Goal: Task Accomplishment & Management: Complete application form

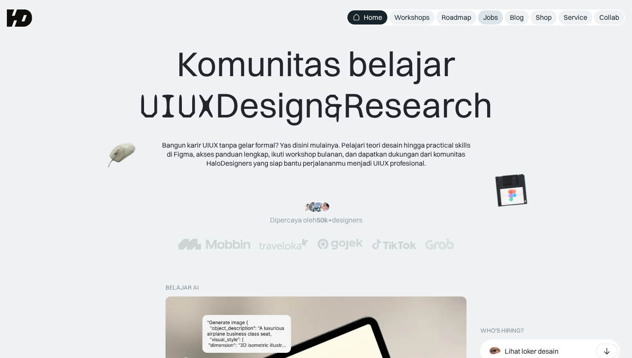
click at [497, 21] on div "Jobs" at bounding box center [491, 17] width 15 height 9
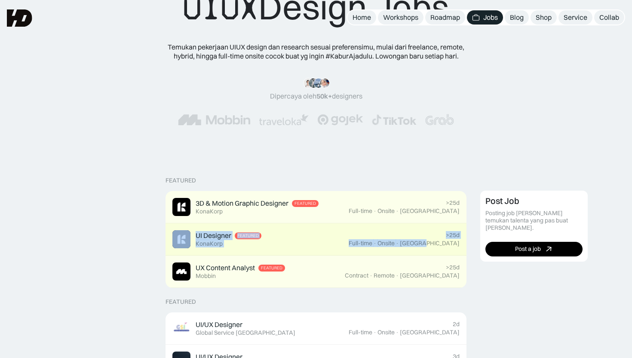
scroll to position [50, 0]
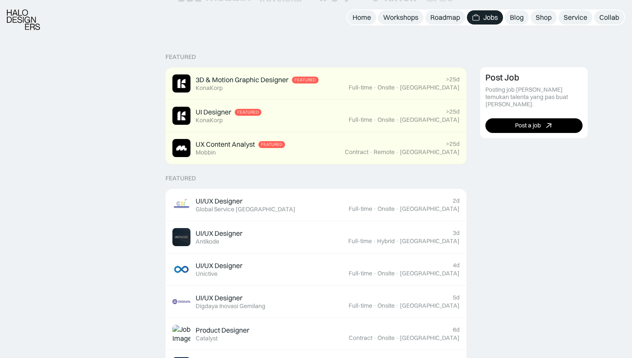
scroll to position [197, 0]
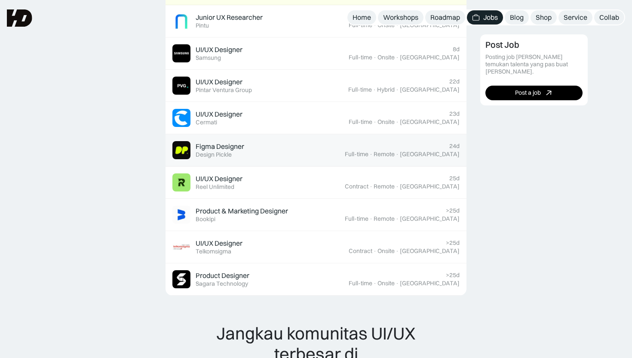
scroll to position [582, 0]
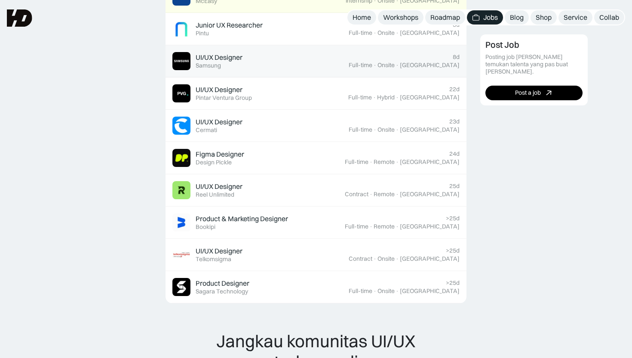
click at [398, 73] on link "UI/UX Designer Featured Samsung 8d Full-time · Onsite · [GEOGRAPHIC_DATA]" at bounding box center [316, 61] width 301 height 32
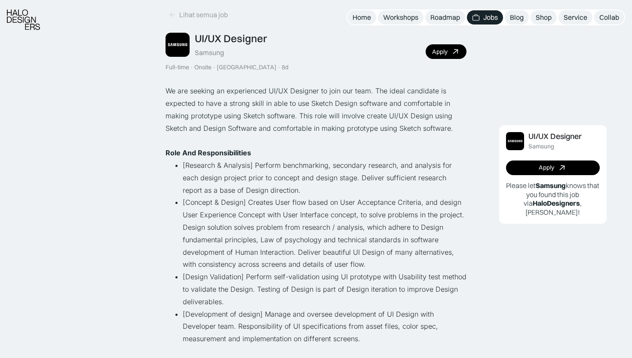
scroll to position [39, 0]
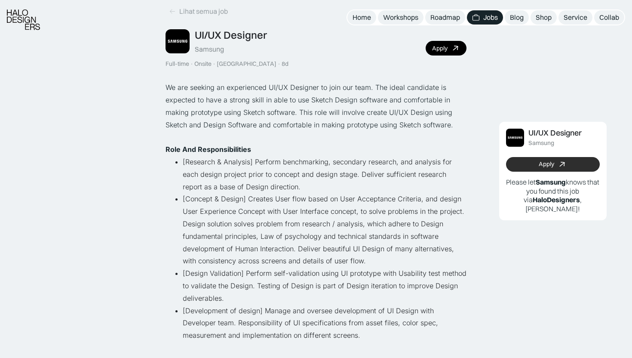
click at [529, 163] on link "Apply" at bounding box center [553, 164] width 94 height 15
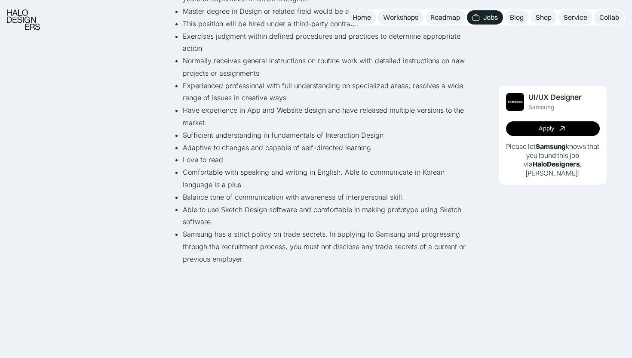
scroll to position [441, 0]
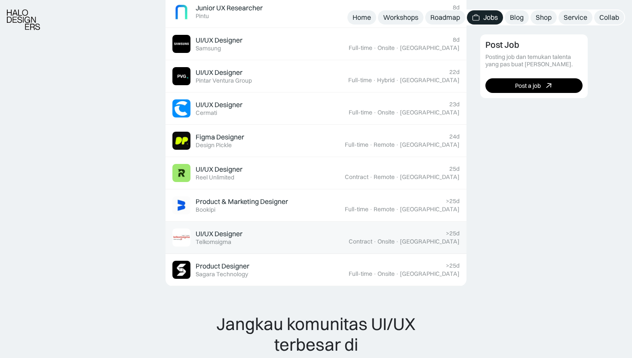
scroll to position [626, 0]
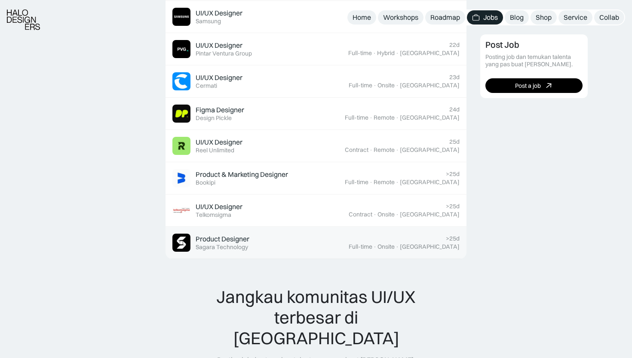
click at [349, 246] on div "Product Designer Featured Sagara Technology" at bounding box center [261, 243] width 176 height 18
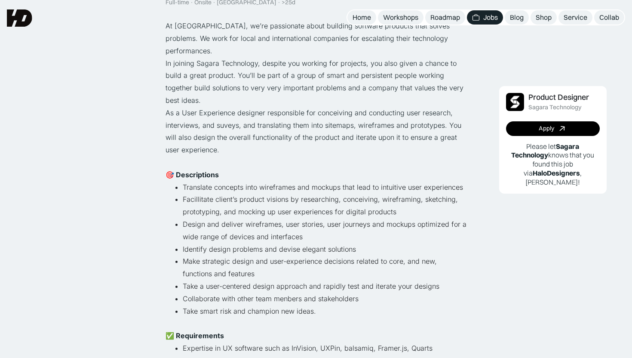
scroll to position [4, 0]
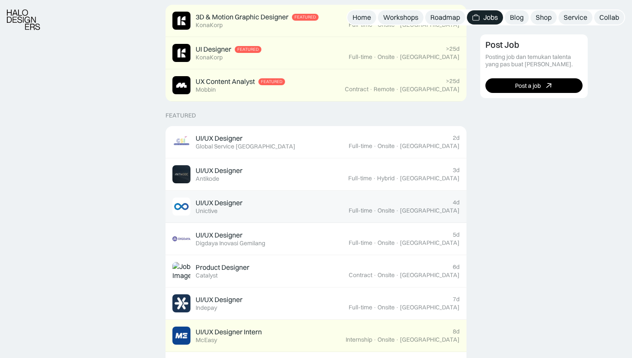
scroll to position [302, 0]
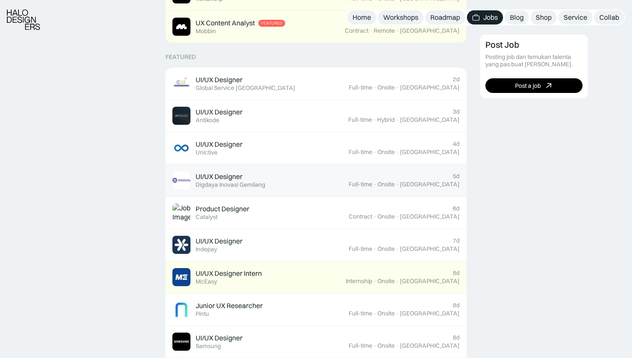
click at [269, 185] on div "UI/UX Designer Featured Digdaya Inovasi Gemilang" at bounding box center [261, 180] width 176 height 18
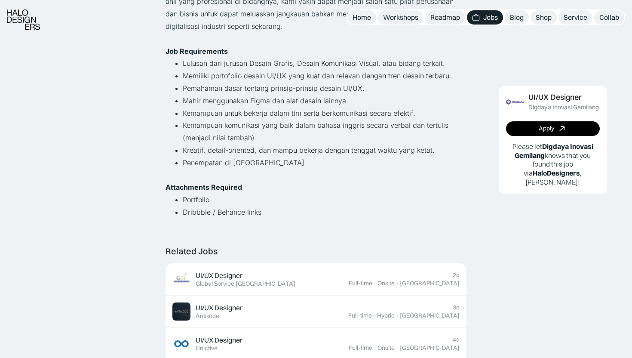
scroll to position [181, 0]
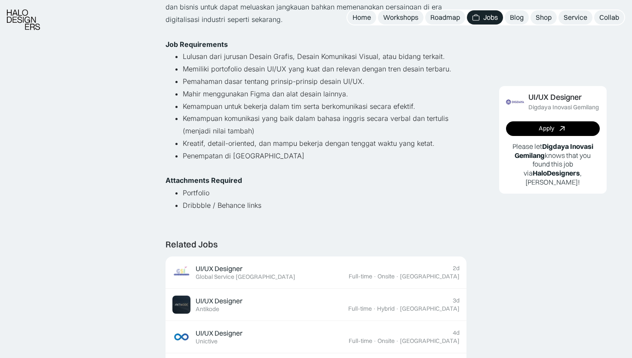
click at [527, 138] on div "Apply Please let [PERSON_NAME] Inovasi [PERSON_NAME] knows that you found this …" at bounding box center [553, 153] width 94 height 65
click at [529, 134] on link "Apply" at bounding box center [553, 128] width 94 height 15
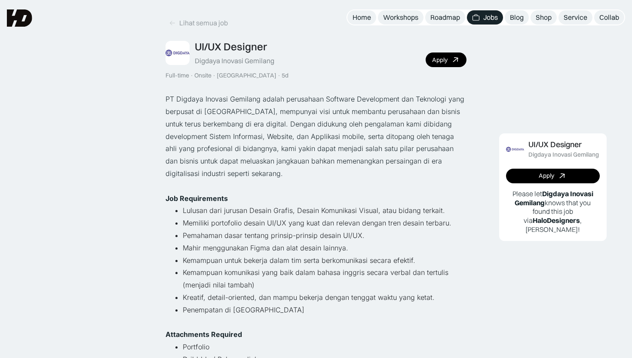
scroll to position [27, 0]
click at [208, 24] on div "Lihat semua job" at bounding box center [203, 23] width 49 height 9
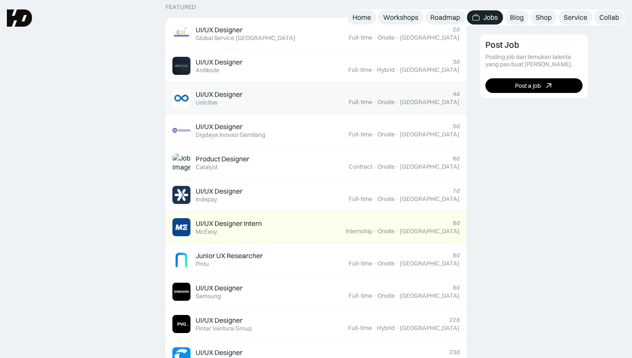
scroll to position [342, 0]
